Goal: Task Accomplishment & Management: Manage account settings

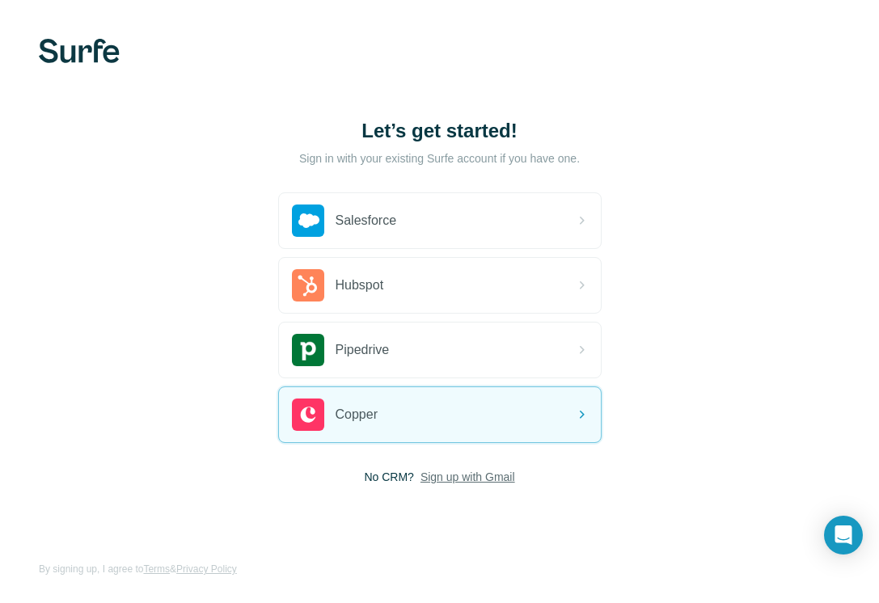
click at [447, 480] on span "Sign up with Gmail" at bounding box center [467, 477] width 95 height 16
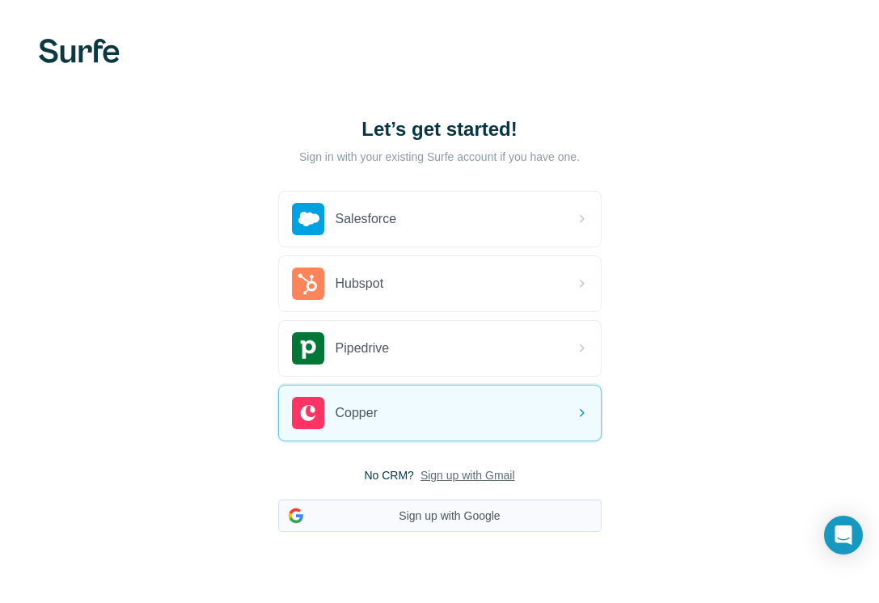
click at [478, 527] on button "Sign up with Google" at bounding box center [439, 516] width 323 height 32
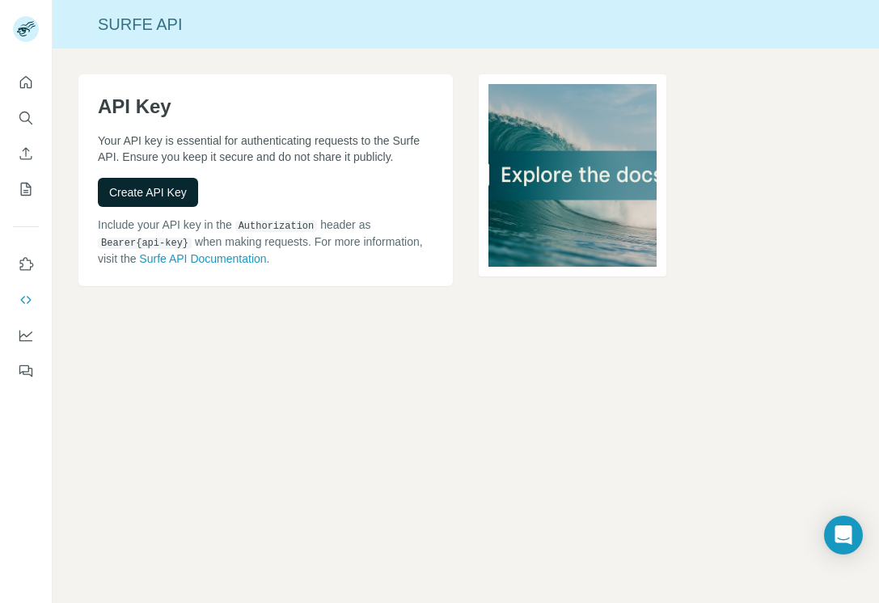
click at [179, 201] on span "Create API Key" at bounding box center [148, 192] width 78 height 16
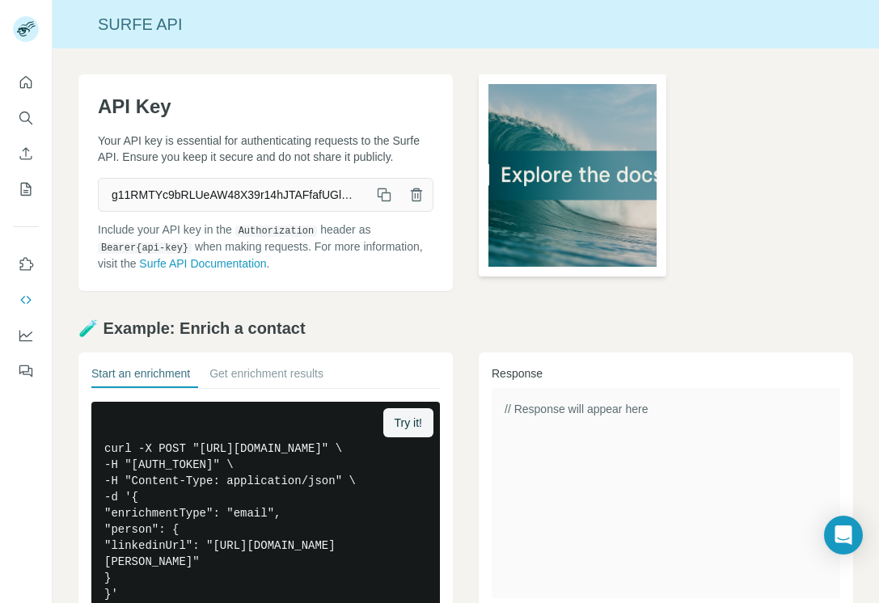
click at [610, 208] on img at bounding box center [573, 175] width 188 height 202
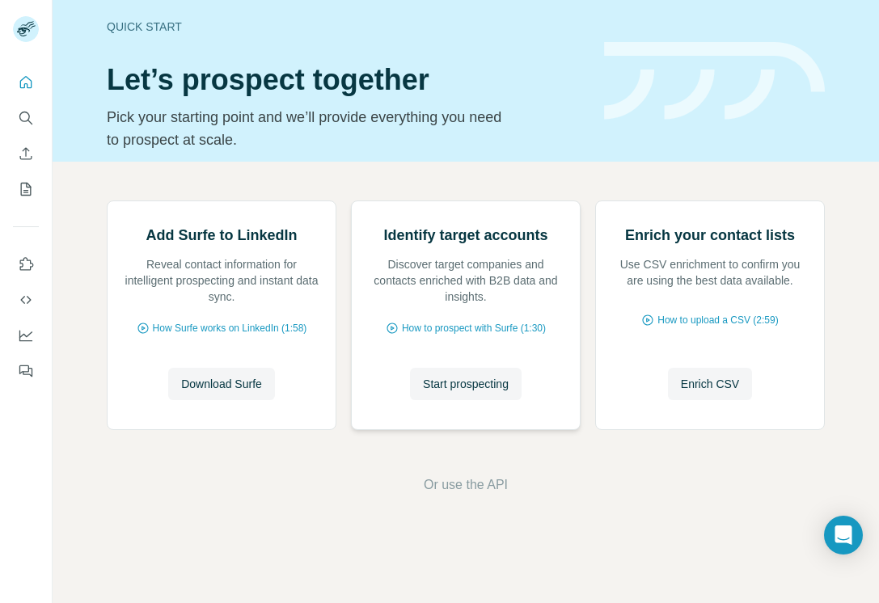
scroll to position [58, 0]
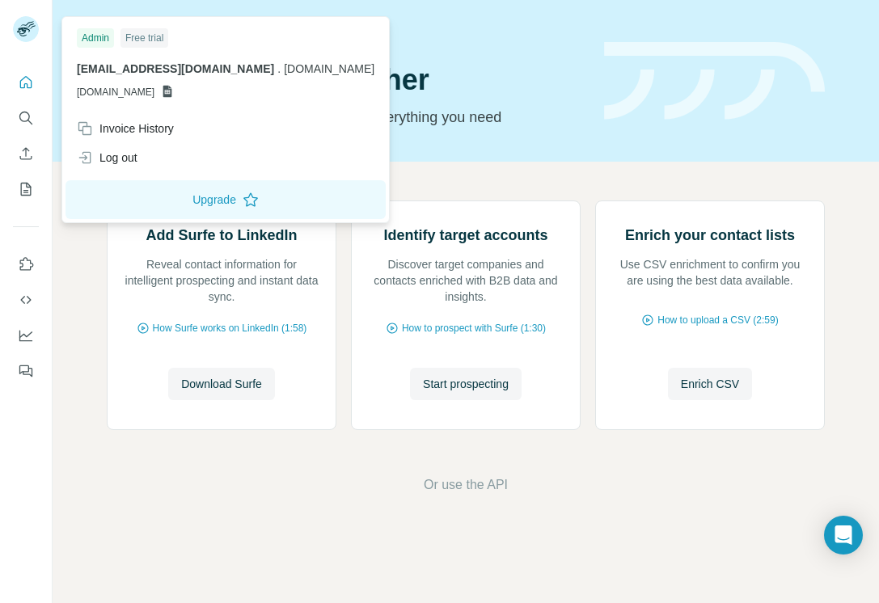
click at [172, 91] on icon at bounding box center [167, 92] width 9 height 12
click at [142, 94] on span "[DOMAIN_NAME]" at bounding box center [116, 92] width 78 height 15
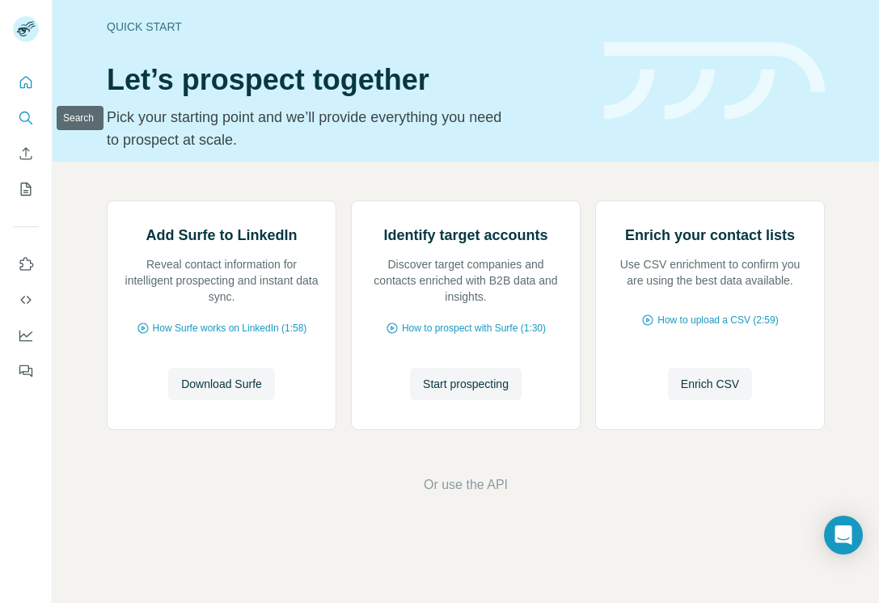
click at [28, 108] on button "Search" at bounding box center [26, 117] width 26 height 29
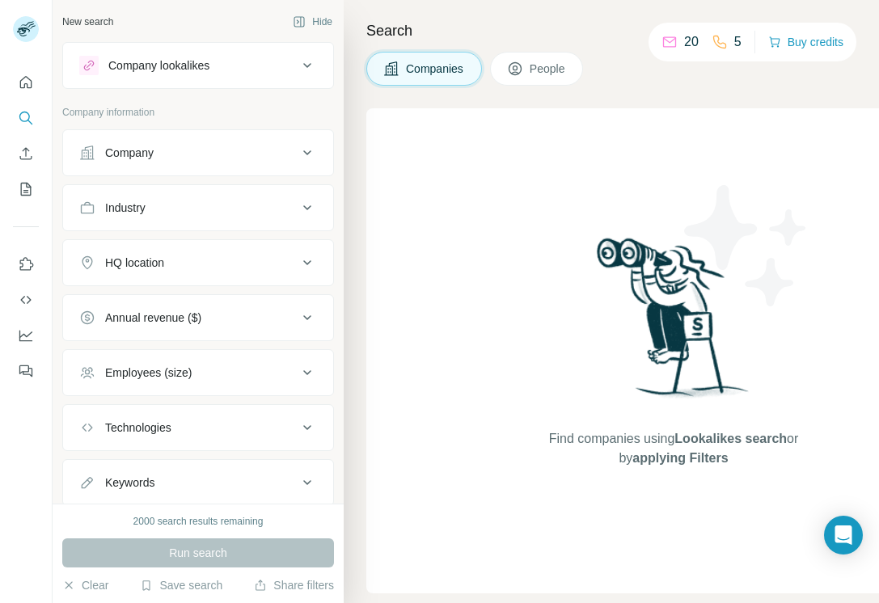
click at [36, 262] on button "Use Surfe on LinkedIn" at bounding box center [26, 264] width 26 height 29
click at [27, 302] on icon "Use Surfe API" at bounding box center [25, 300] width 11 height 8
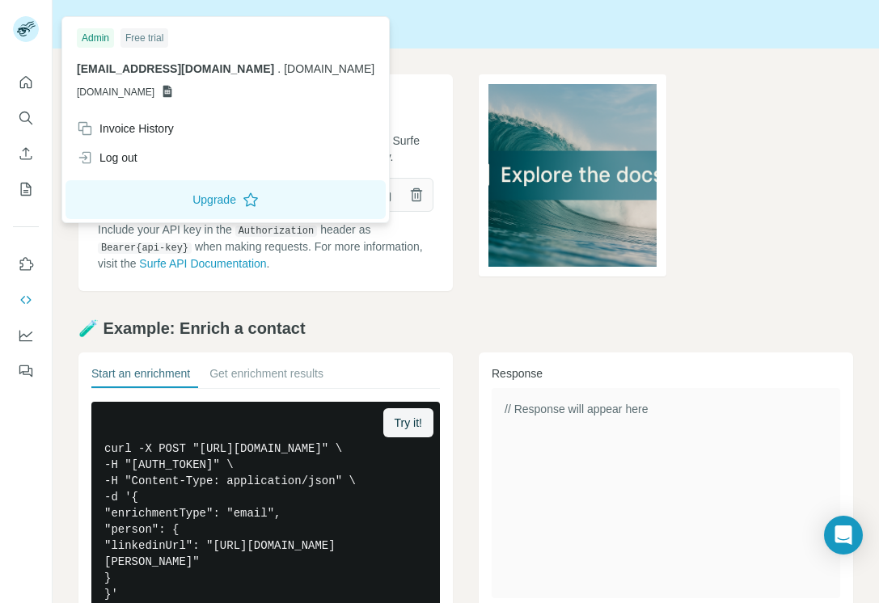
click at [19, 19] on rect at bounding box center [26, 29] width 26 height 26
click at [160, 69] on span "[EMAIL_ADDRESS][DOMAIN_NAME]" at bounding box center [175, 68] width 197 height 13
click at [45, 315] on div at bounding box center [26, 221] width 52 height 327
